Goal: Task Accomplishment & Management: Manage account settings

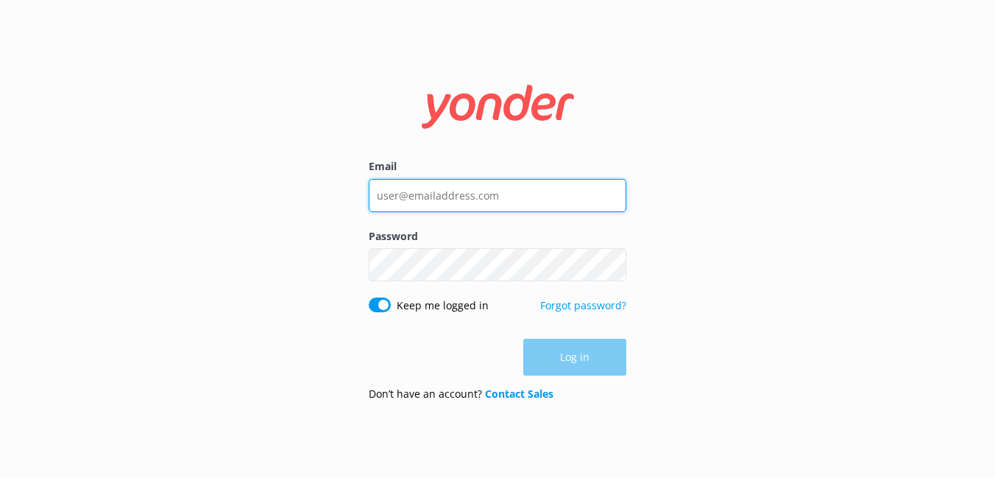
type input "[PERSON_NAME][EMAIL_ADDRESS][DOMAIN_NAME]"
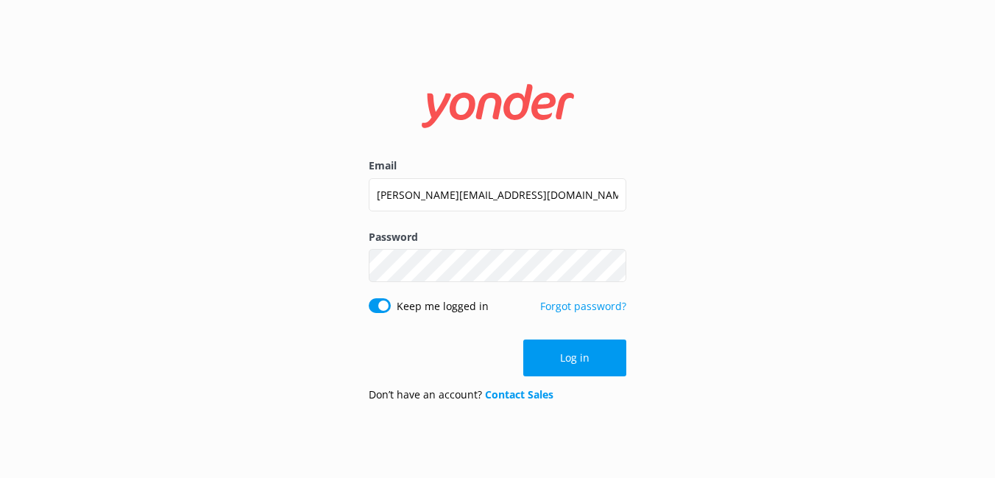
click at [567, 384] on form "Email [PERSON_NAME][EMAIL_ADDRESS][DOMAIN_NAME] Password Show password Keep me …" at bounding box center [498, 239] width 258 height 350
click at [572, 369] on button "Log in" at bounding box center [574, 357] width 103 height 37
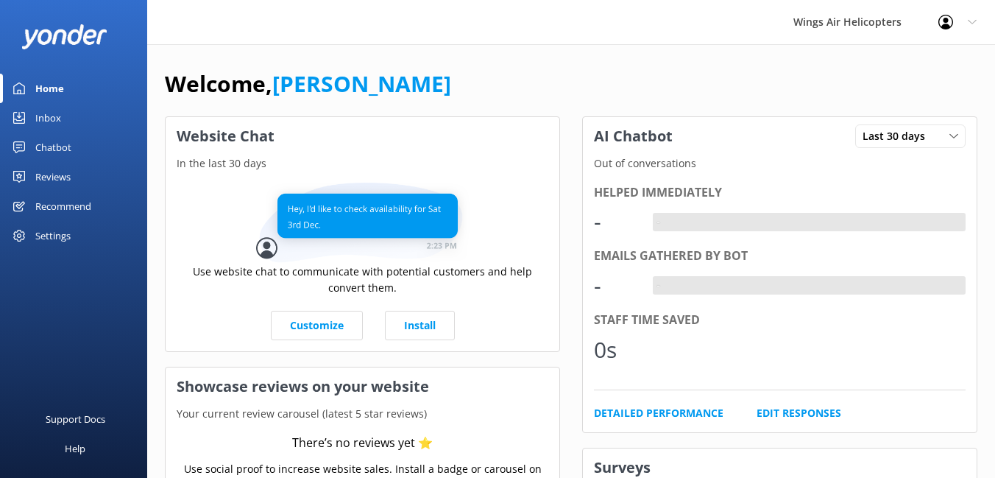
click at [64, 178] on div "Reviews" at bounding box center [52, 176] width 35 height 29
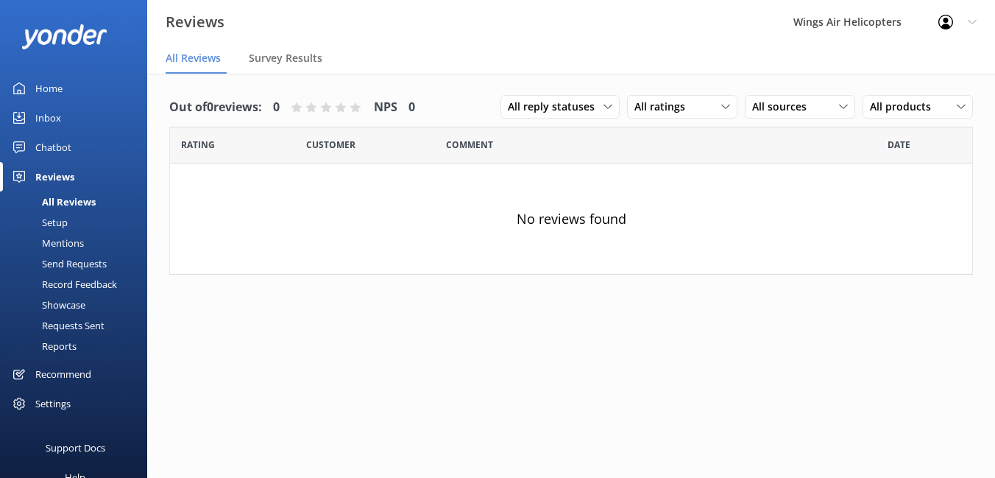
click at [941, 20] on icon at bounding box center [945, 22] width 15 height 15
click at [951, 25] on use at bounding box center [945, 22] width 15 height 15
click at [973, 21] on icon at bounding box center [972, 22] width 9 height 9
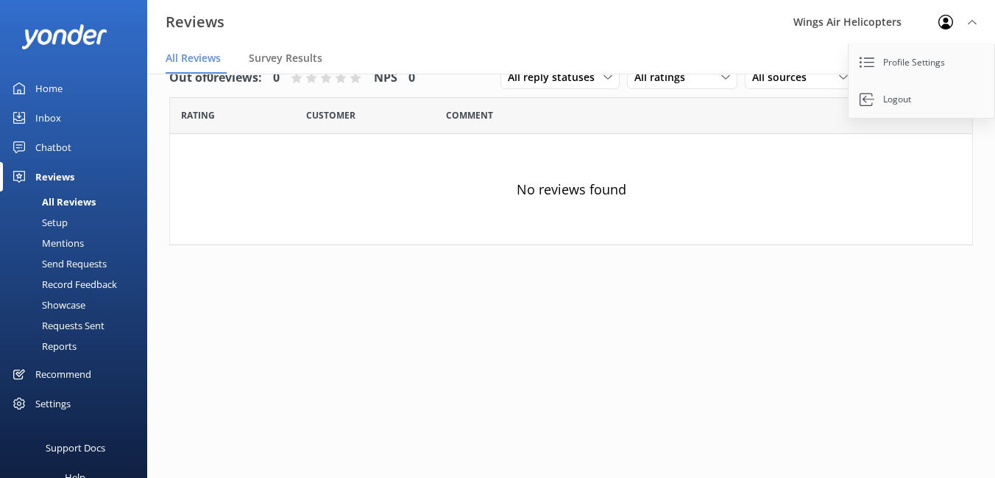
click at [841, 25] on div "Wings Air Helicopters" at bounding box center [847, 22] width 145 height 44
click at [882, 66] on link "Profile Settings" at bounding box center [922, 62] width 147 height 37
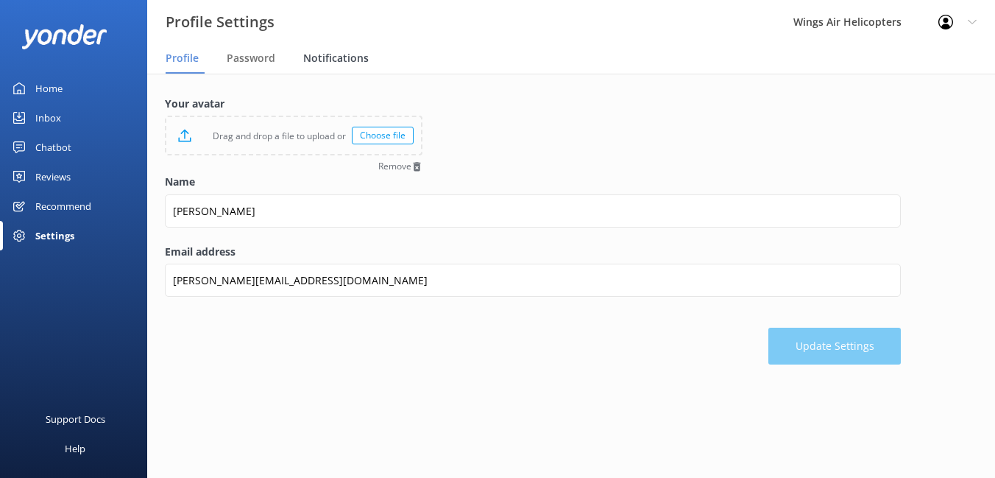
click at [336, 57] on span "Notifications" at bounding box center [336, 58] width 66 height 15
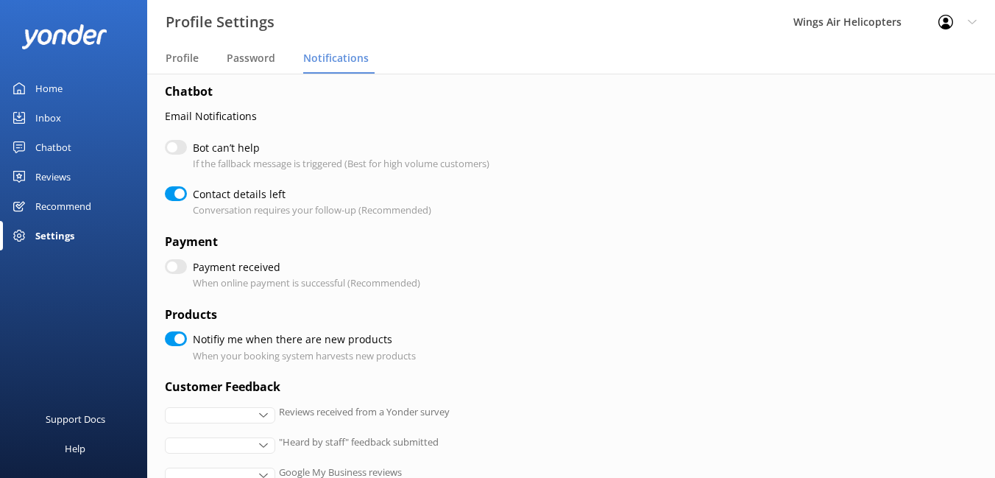
checkbox input "true"
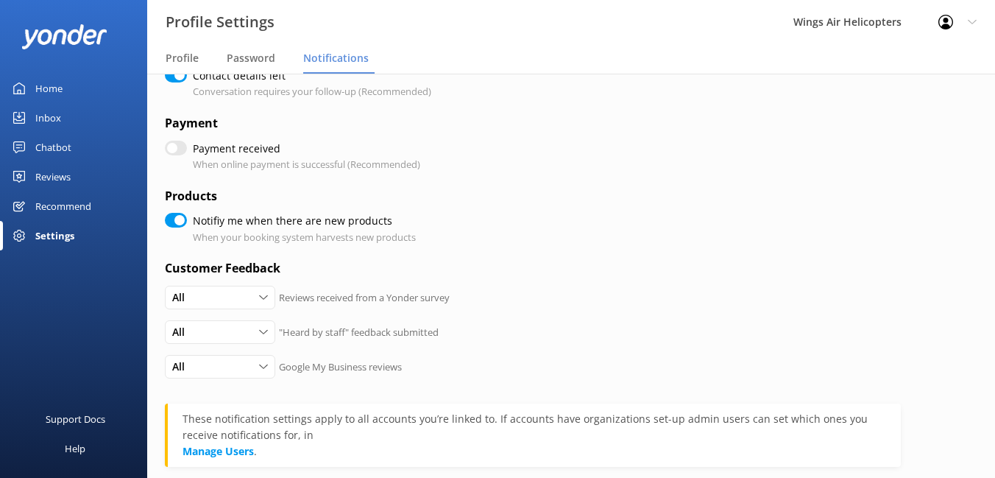
scroll to position [367, 0]
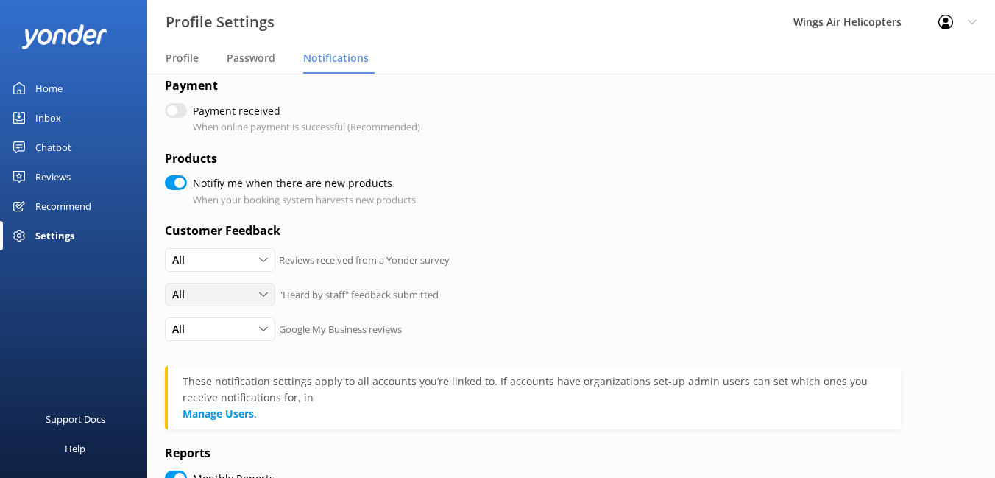
click at [236, 299] on div "All" at bounding box center [220, 294] width 103 height 16
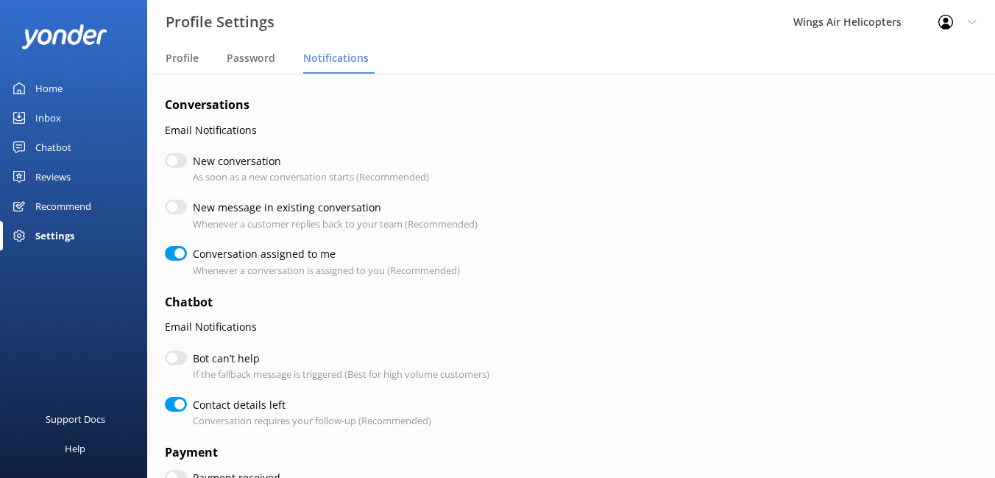
scroll to position [100, 0]
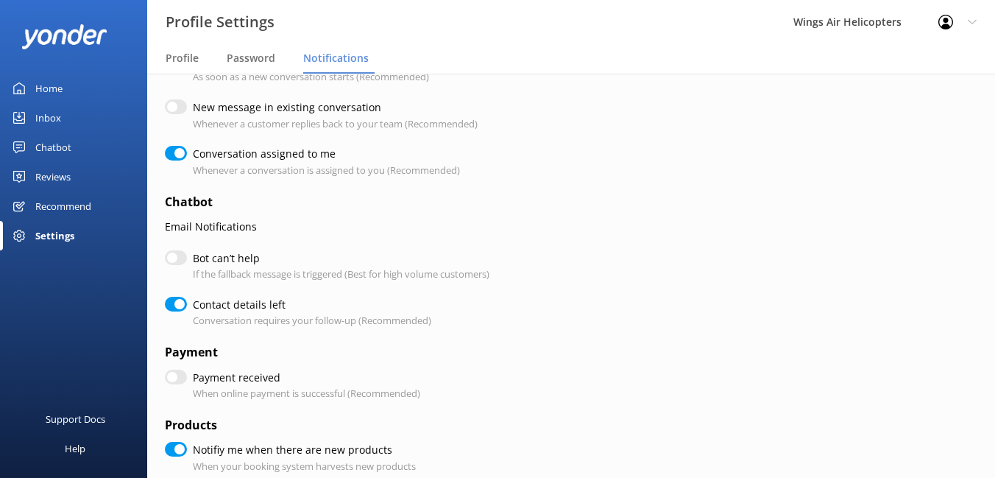
checkbox input "true"
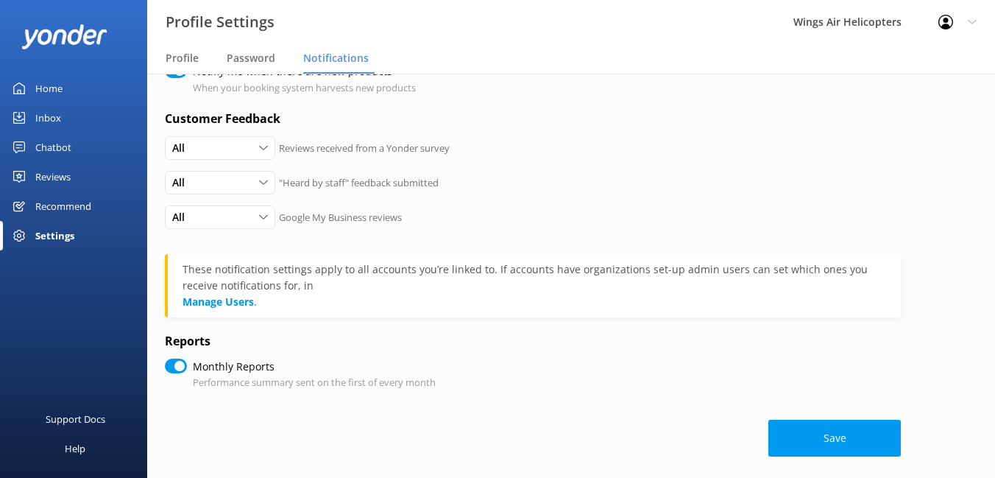
scroll to position [488, 0]
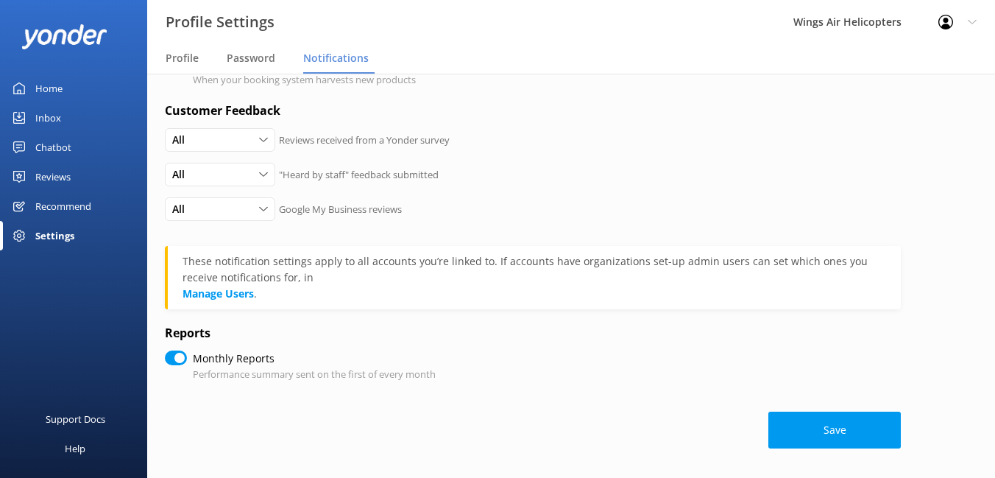
click at [75, 237] on div "Settings" at bounding box center [73, 235] width 147 height 29
checkbox input "true"
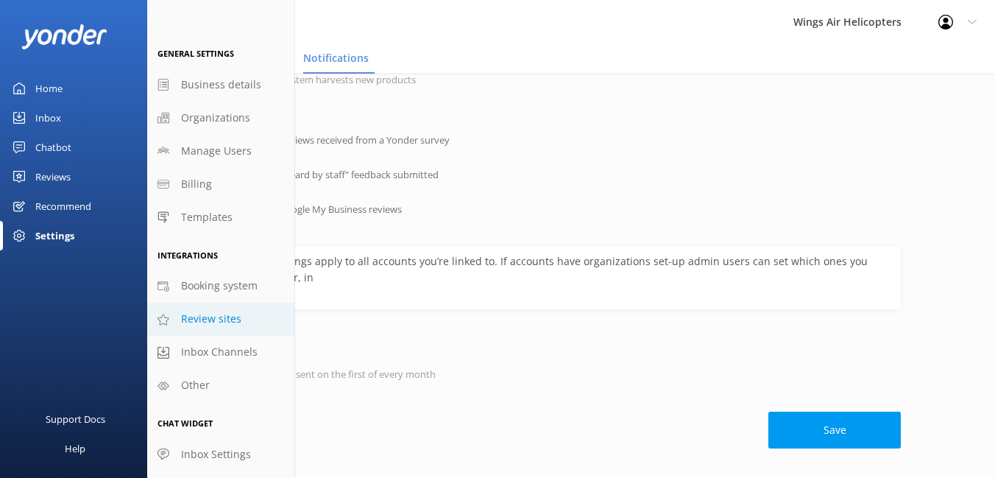
click at [214, 316] on span "Review sites" at bounding box center [211, 319] width 60 height 16
